Goal: Complete application form

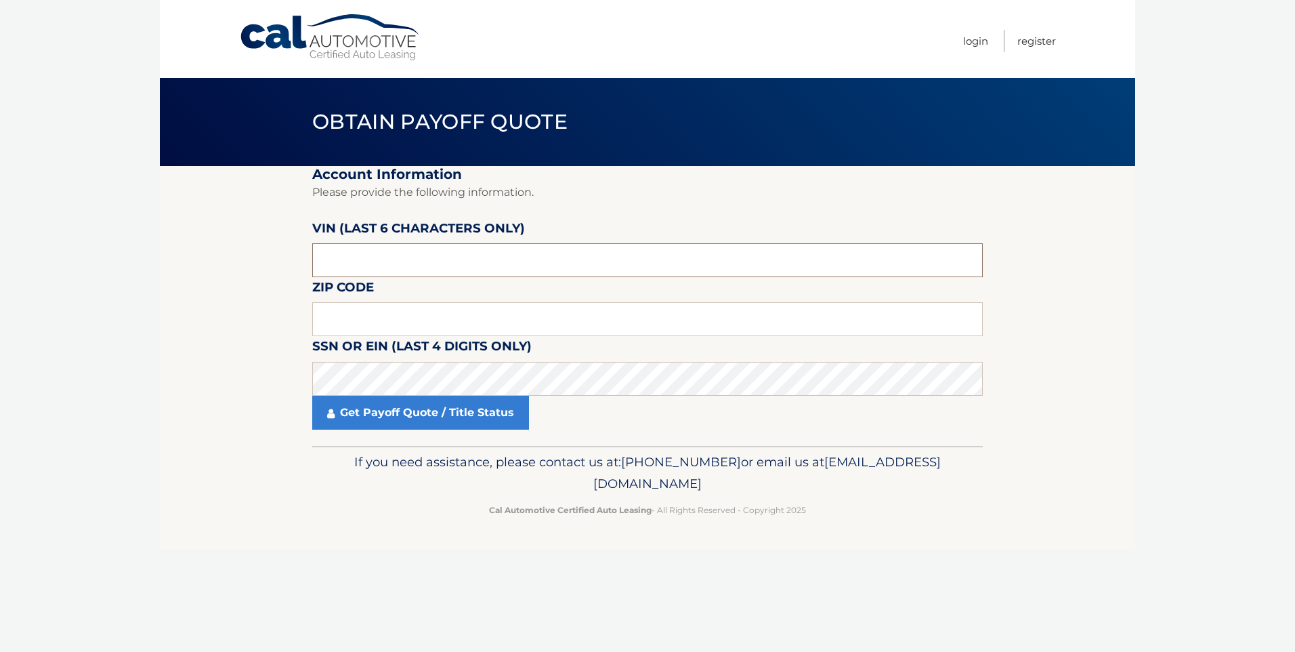
click at [440, 257] on input "text" at bounding box center [647, 260] width 671 height 34
click at [514, 278] on fieldset "Account Information Please provide the following information. [PERSON_NAME] (la…" at bounding box center [647, 306] width 671 height 280
click at [530, 262] on input "text" at bounding box center [647, 260] width 671 height 34
paste input "750219"
type input "750219"
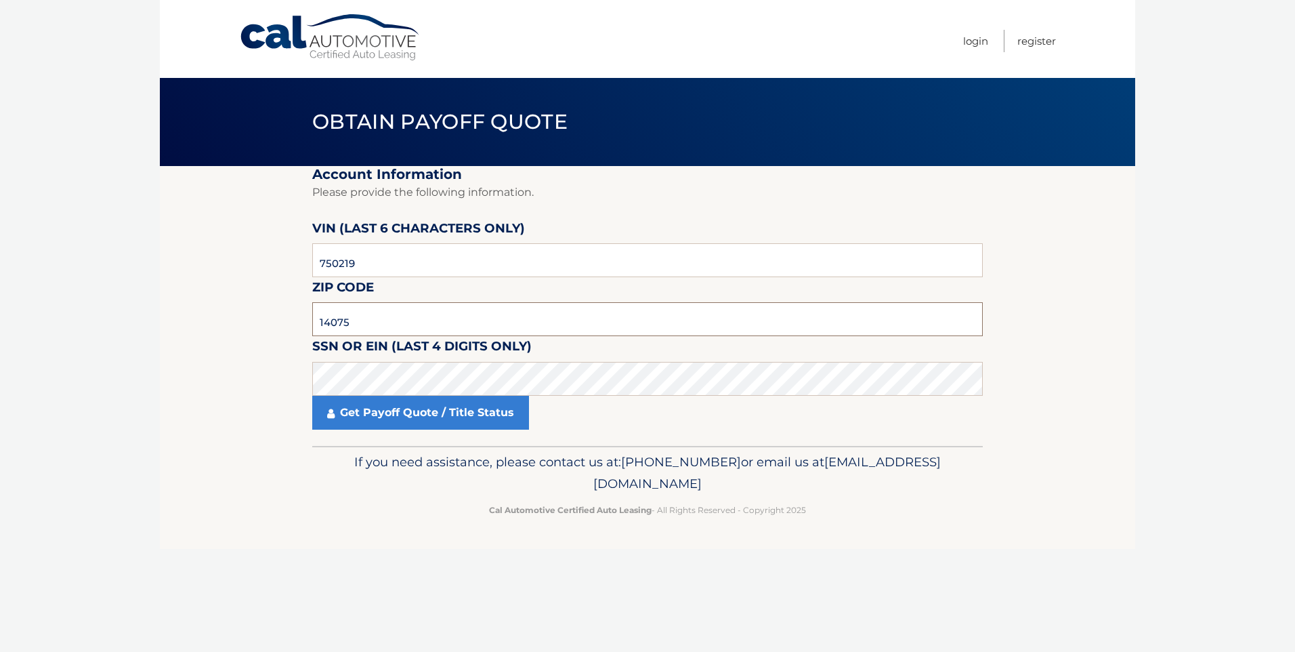
type input "14075"
click at [499, 423] on link "Get Payoff Quote / Title Status" at bounding box center [420, 413] width 217 height 34
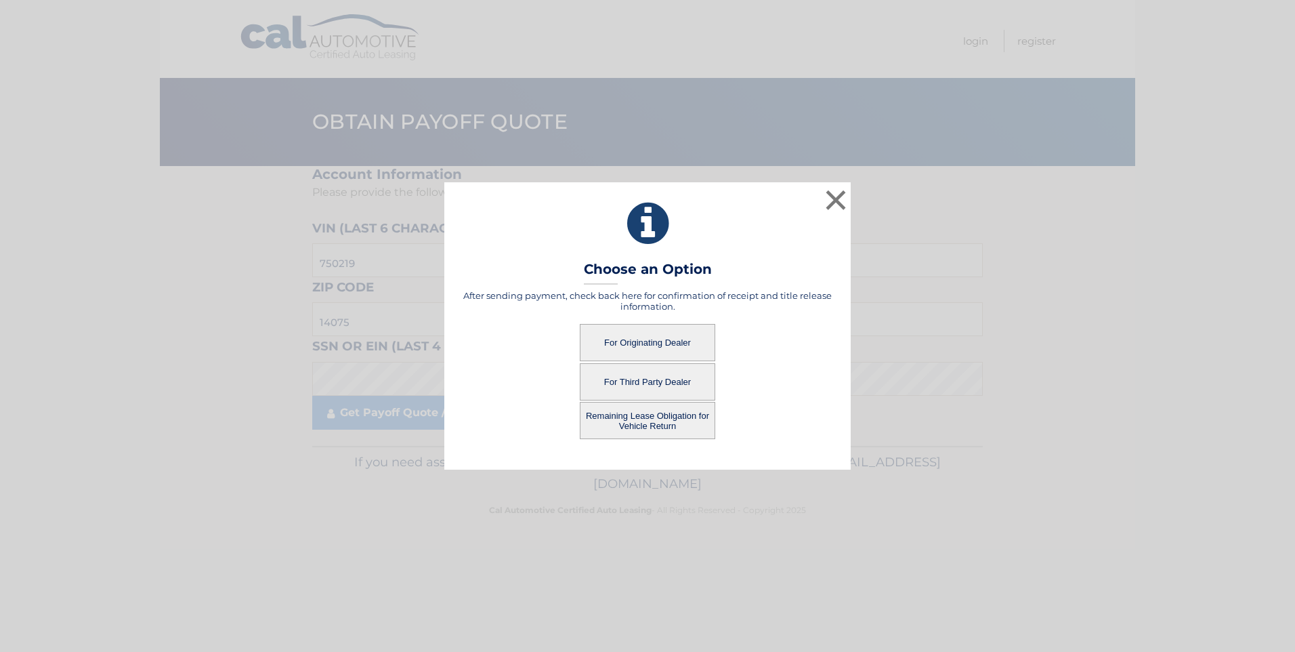
click at [693, 345] on button "For Originating Dealer" at bounding box center [647, 342] width 135 height 37
click at [642, 341] on button "For Originating Dealer" at bounding box center [647, 342] width 135 height 37
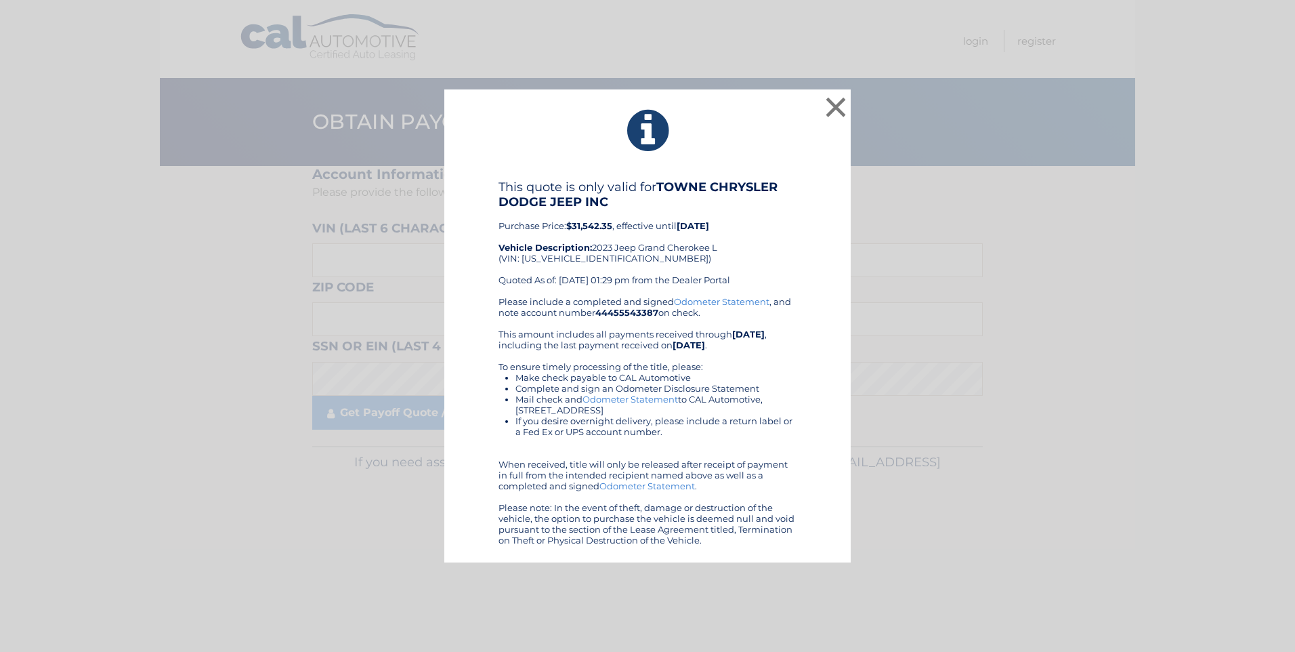
click at [671, 403] on link "Odometer Statement" at bounding box center [631, 399] width 96 height 11
click at [140, 351] on div "× This quote is only valid for TOWNE CHRYSLER DODGE JEEP INC Purchase Price: $3…" at bounding box center [647, 325] width 1285 height 473
